Goal: Entertainment & Leisure: Consume media (video, audio)

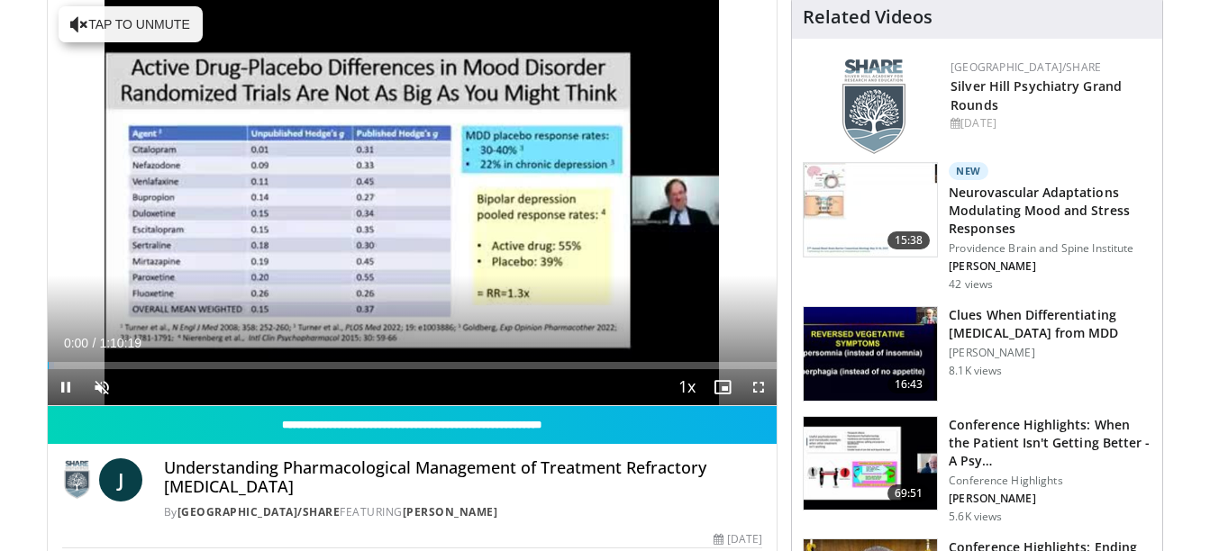
scroll to position [185, 0]
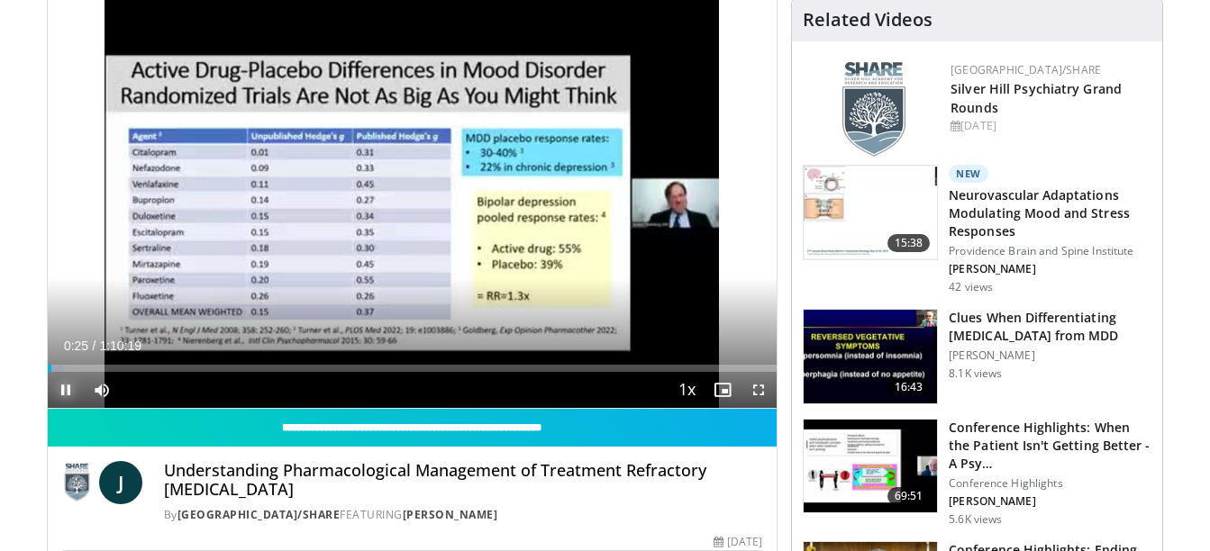
click at [68, 383] on span "Video Player" at bounding box center [66, 390] width 36 height 36
